Goal: Find contact information: Find contact information

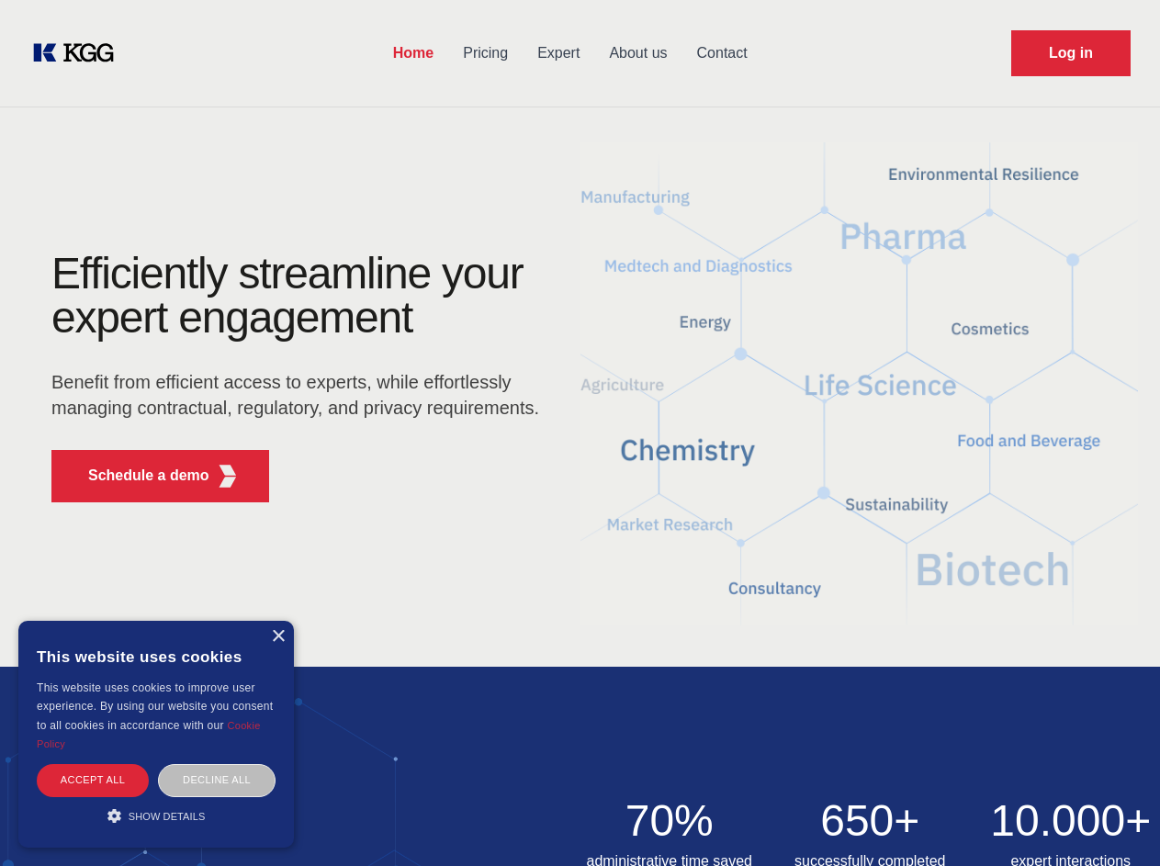
click at [580, 433] on div "Efficiently streamline your expert engagement Benefit from efficient access to …" at bounding box center [301, 384] width 558 height 265
click at [138, 476] on p "Schedule a demo" at bounding box center [148, 476] width 121 height 22
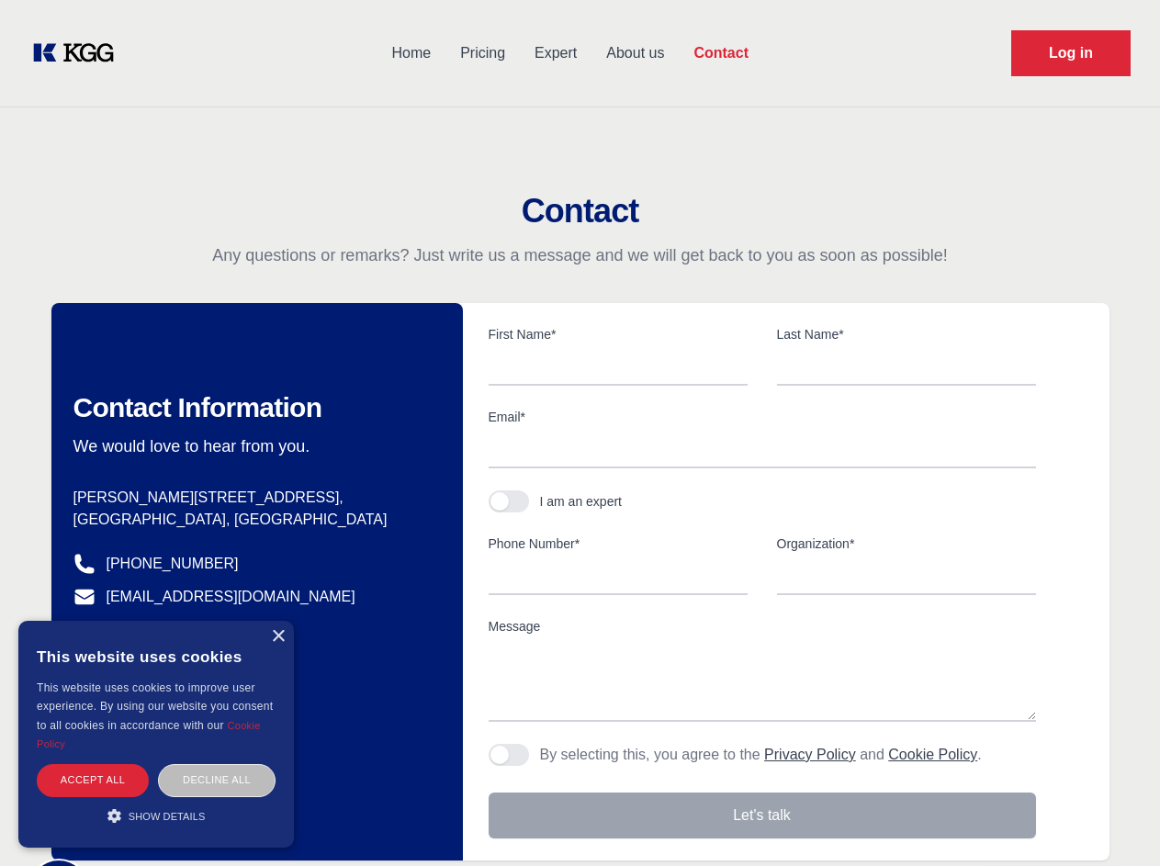
click at [277, 636] on div "× This website uses cookies This website uses cookies to improve user experienc…" at bounding box center [156, 734] width 276 height 227
click at [93, 780] on div "Accept all" at bounding box center [93, 780] width 112 height 32
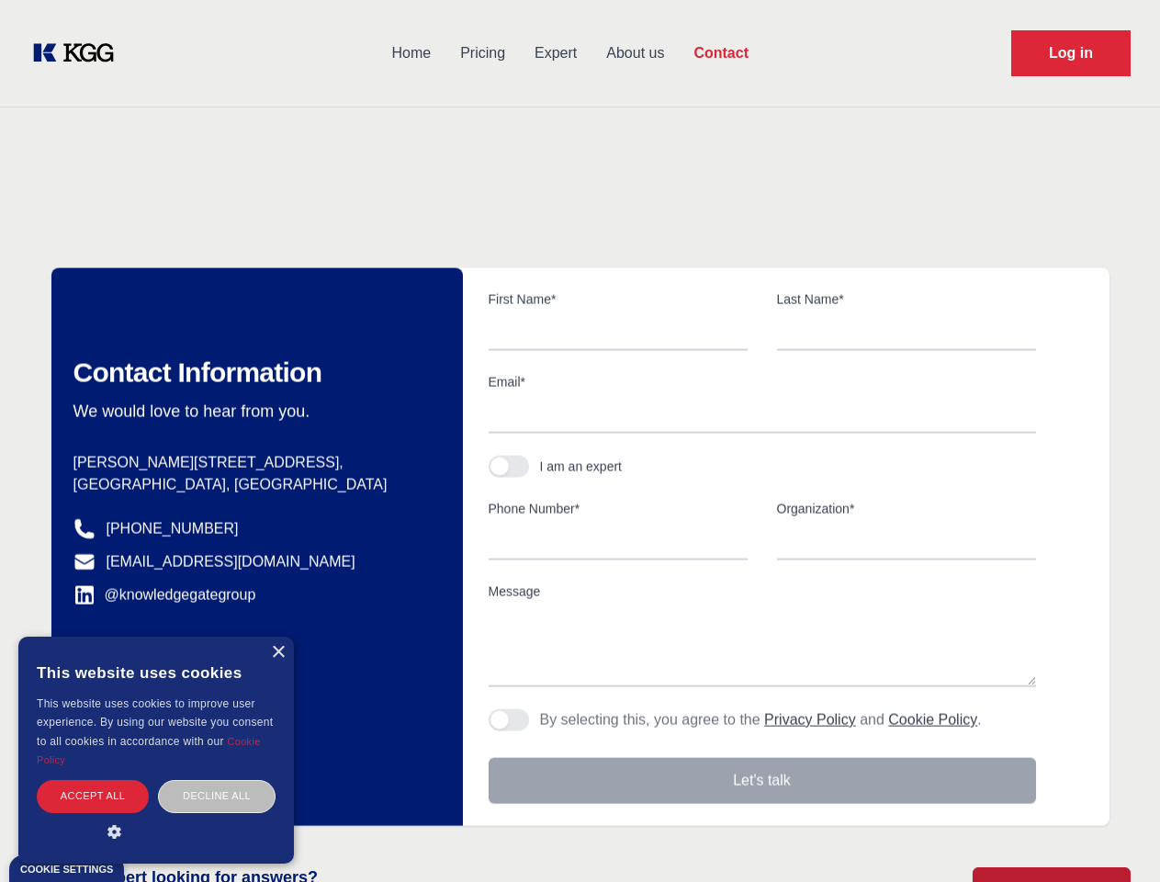
click at [217, 780] on div "Decline all" at bounding box center [217, 796] width 118 height 32
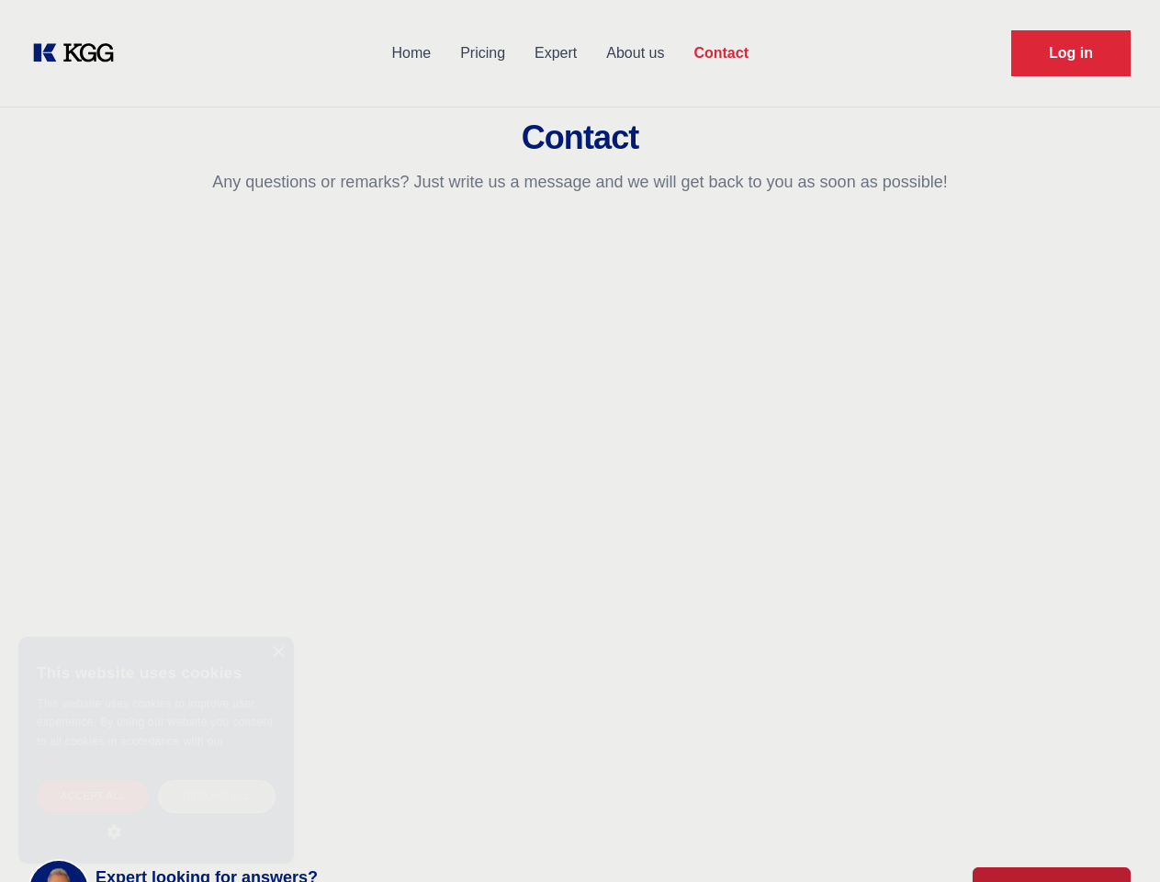
click at [156, 816] on main "Contact Any questions or remarks? Just write us a message and we will get back …" at bounding box center [580, 478] width 1160 height 956
